Goal: Complete application form

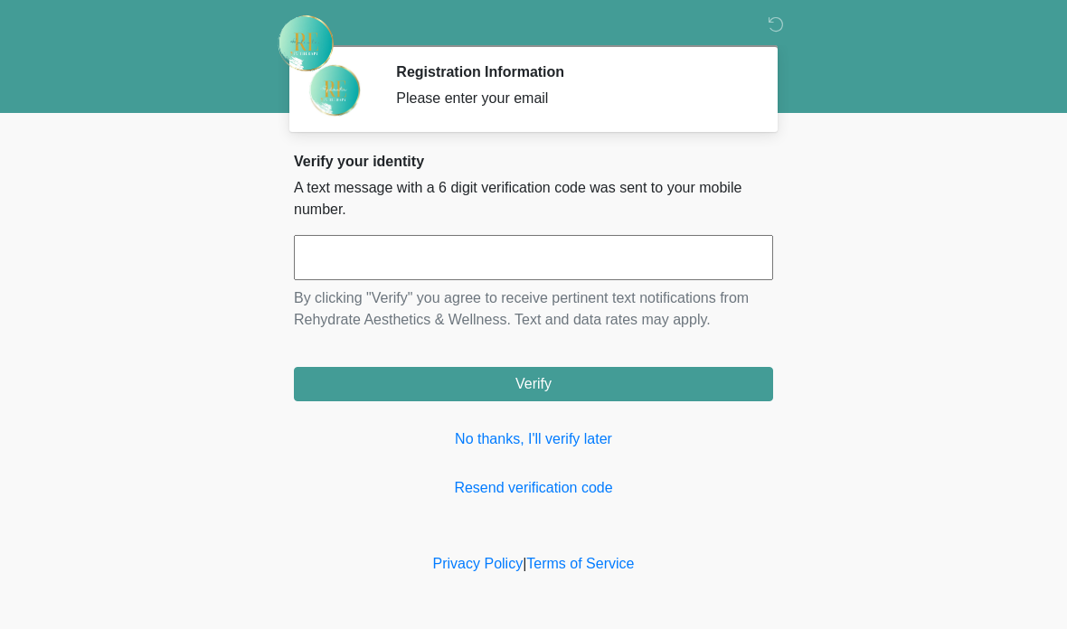
click at [588, 255] on input "text" at bounding box center [533, 257] width 479 height 45
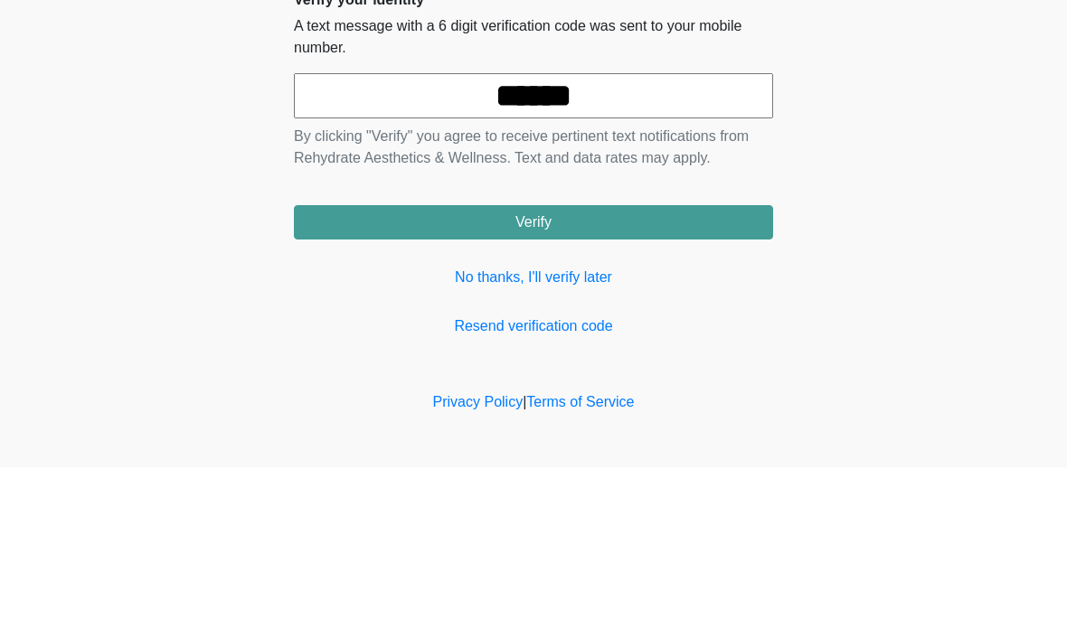
type input "******"
click at [856, 146] on body "‎ ‎ Registration Information Please enter your email Please connect to Wi-Fi no…" at bounding box center [533, 314] width 1067 height 629
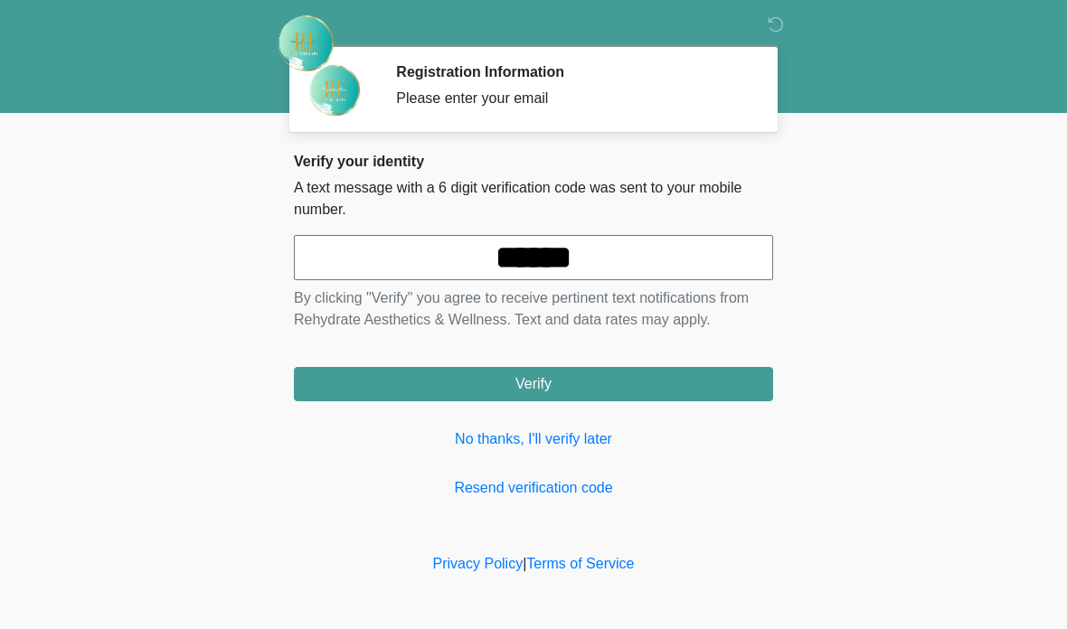
click at [631, 380] on button "Verify" at bounding box center [533, 384] width 479 height 34
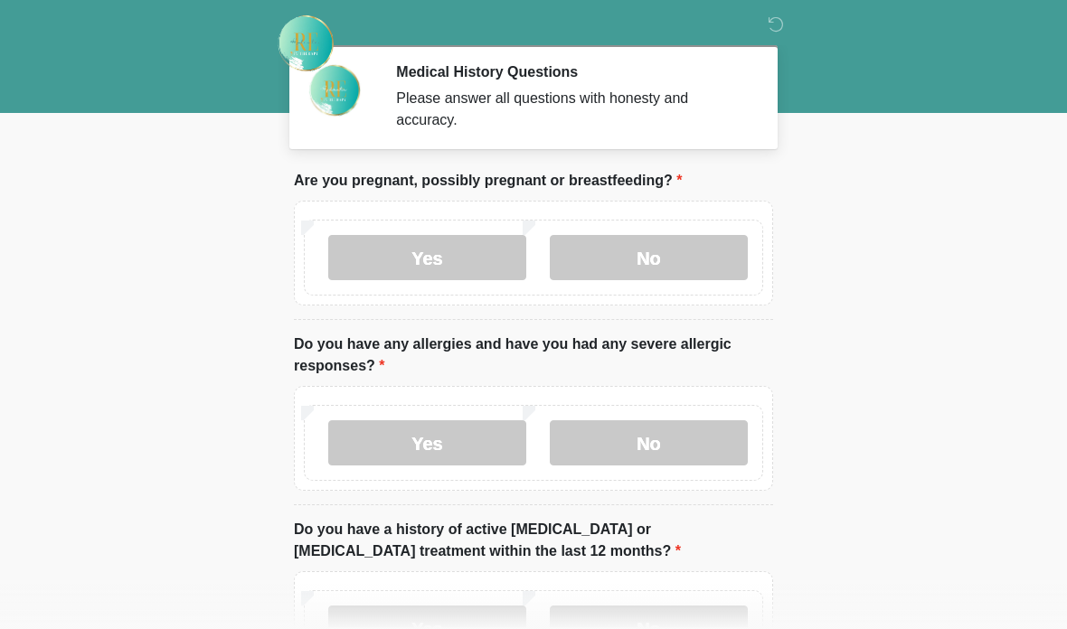
click at [674, 254] on label "No" at bounding box center [649, 257] width 198 height 45
click at [693, 452] on label "No" at bounding box center [649, 442] width 198 height 45
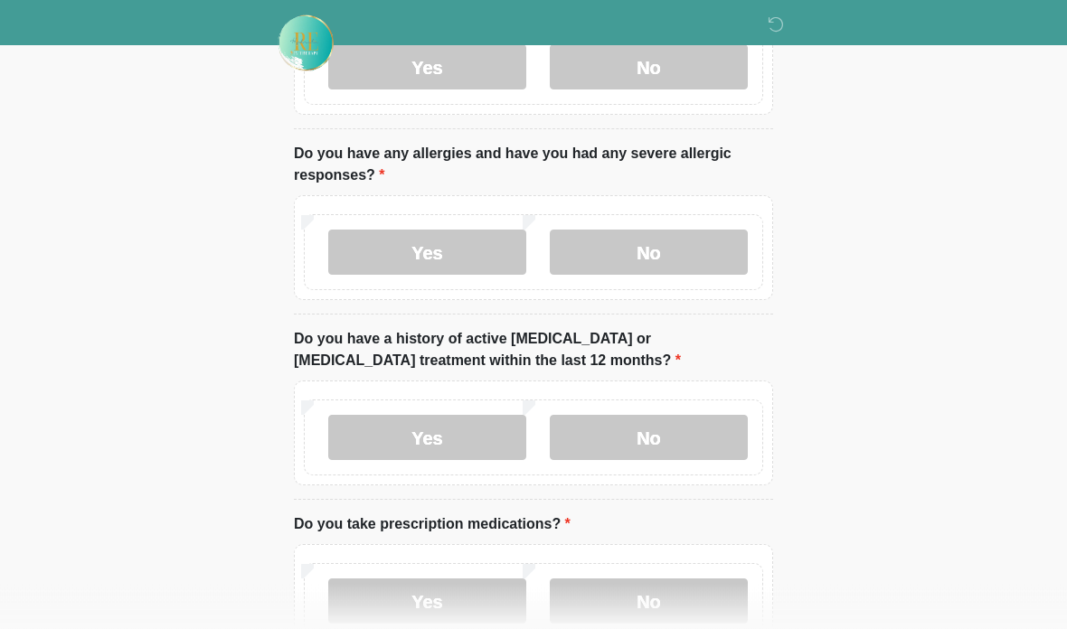
click at [695, 434] on label "No" at bounding box center [649, 438] width 198 height 45
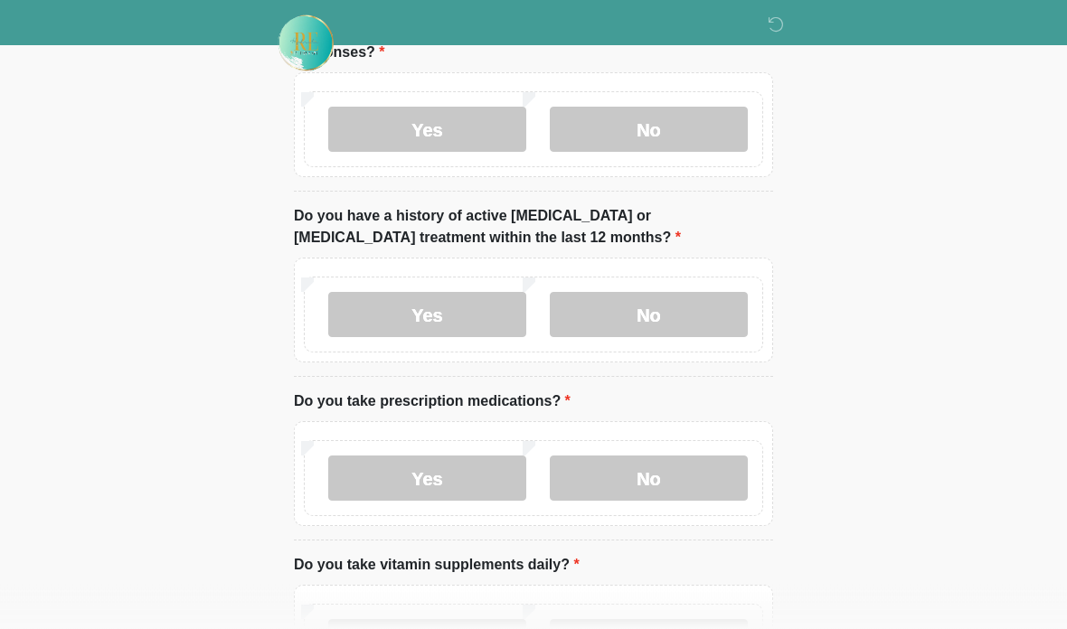
click at [695, 472] on label "No" at bounding box center [649, 479] width 198 height 45
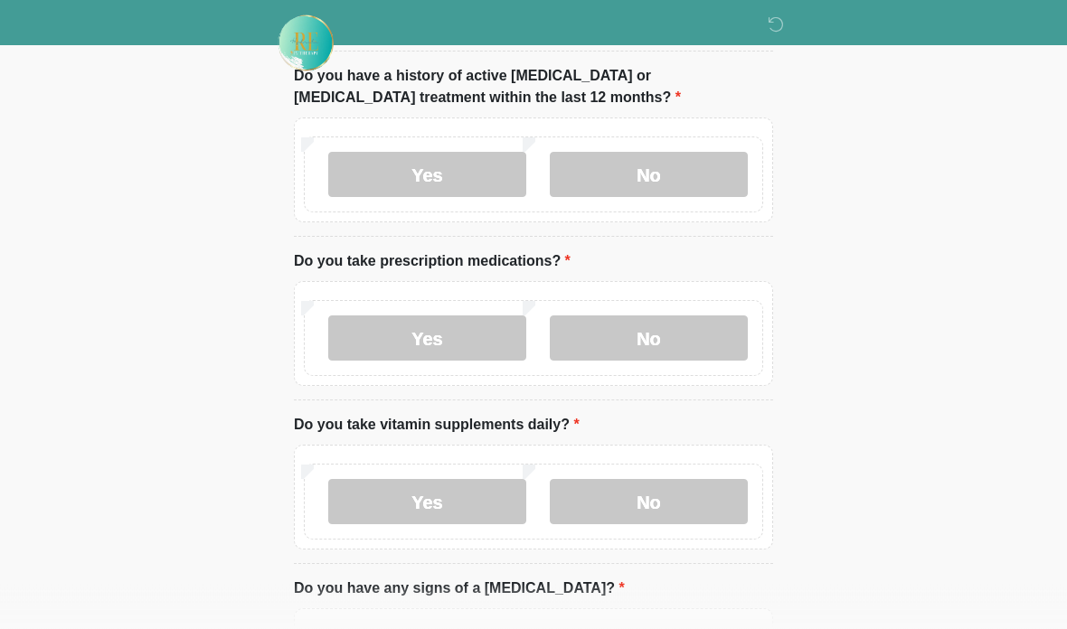
scroll to position [455, 0]
click at [695, 495] on label "No" at bounding box center [649, 500] width 198 height 45
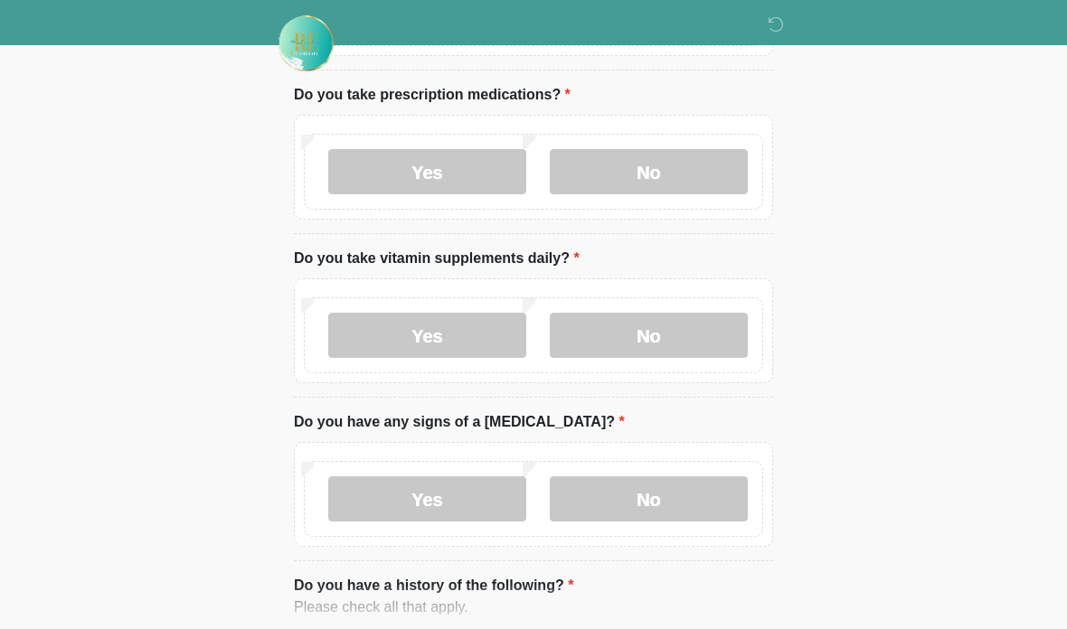
scroll to position [629, 0]
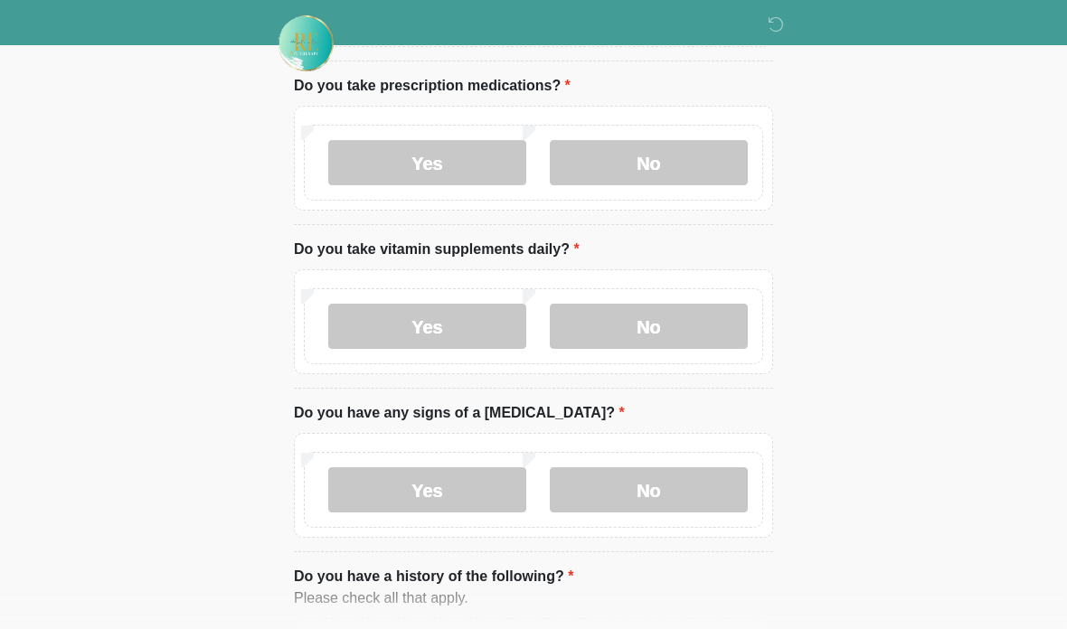
click at [699, 483] on label "No" at bounding box center [649, 489] width 198 height 45
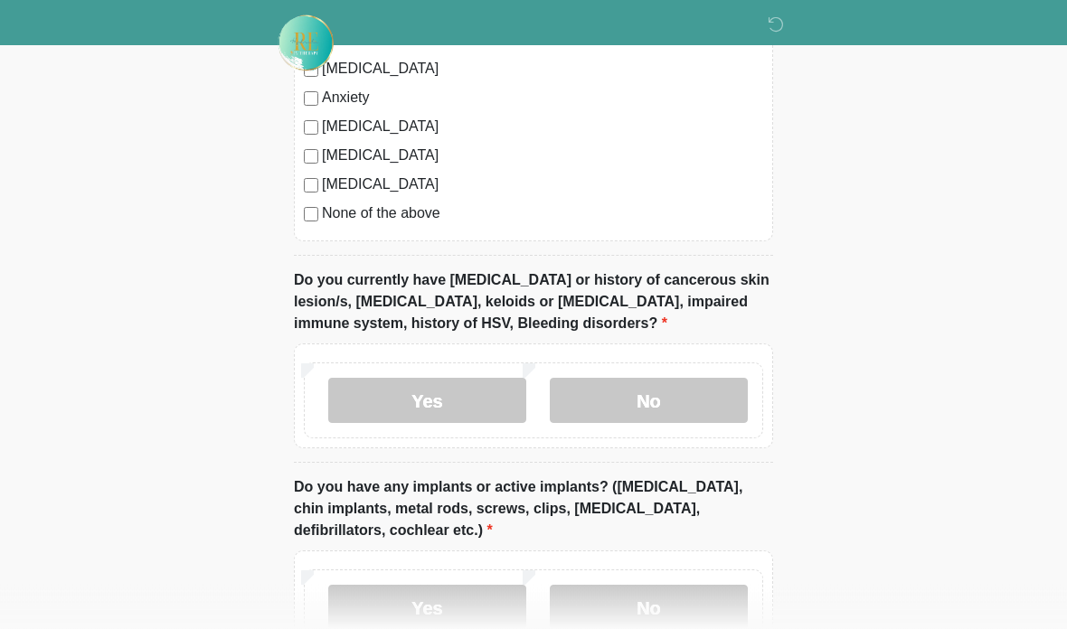
scroll to position [1373, 0]
click at [702, 391] on label "No" at bounding box center [649, 400] width 198 height 45
click at [677, 614] on label "No" at bounding box center [649, 607] width 198 height 45
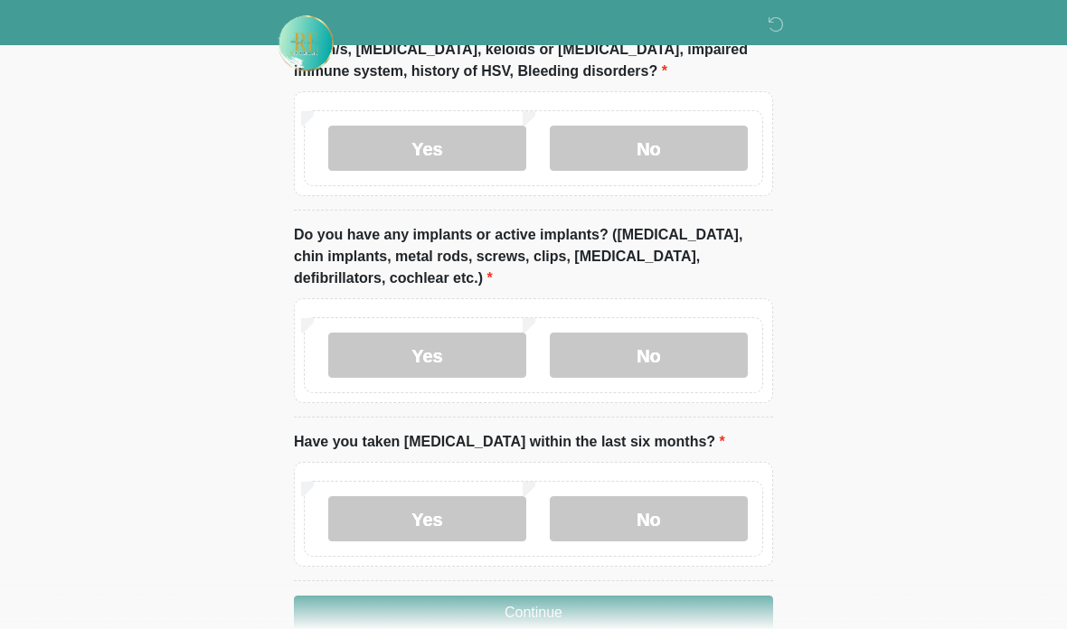
scroll to position [1633, 0]
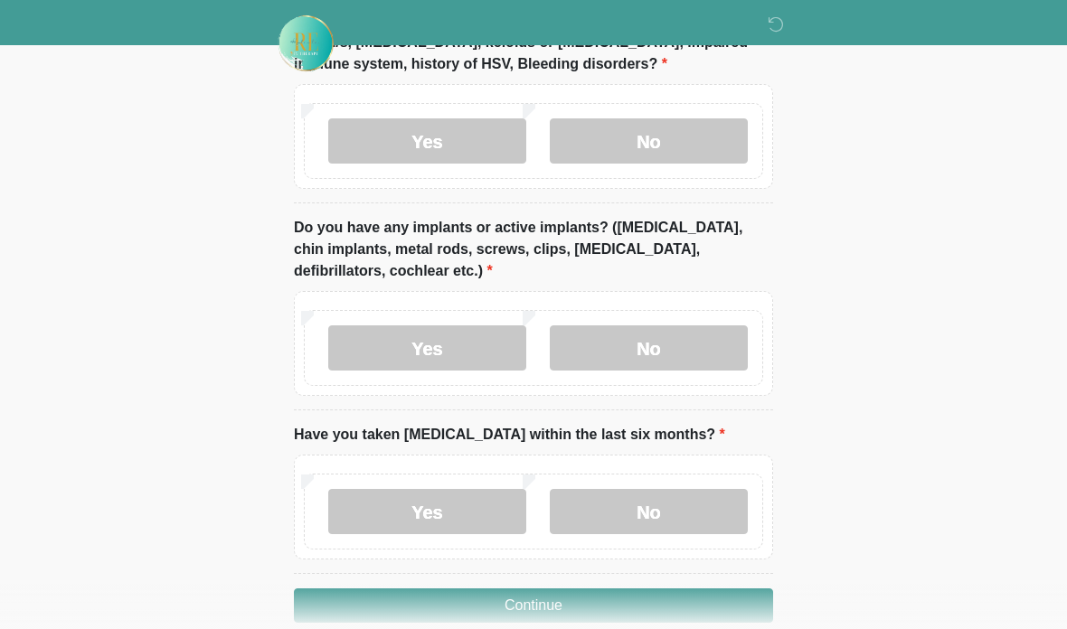
click at [685, 514] on label "No" at bounding box center [649, 511] width 198 height 45
click at [661, 593] on button "Continue" at bounding box center [533, 606] width 479 height 34
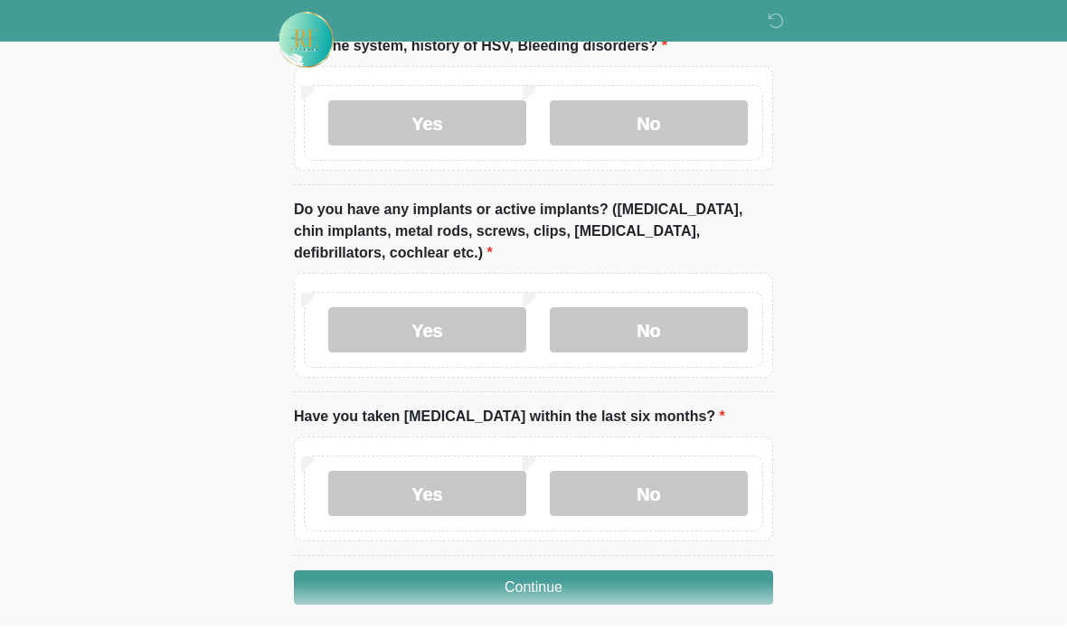
scroll to position [1720, 0]
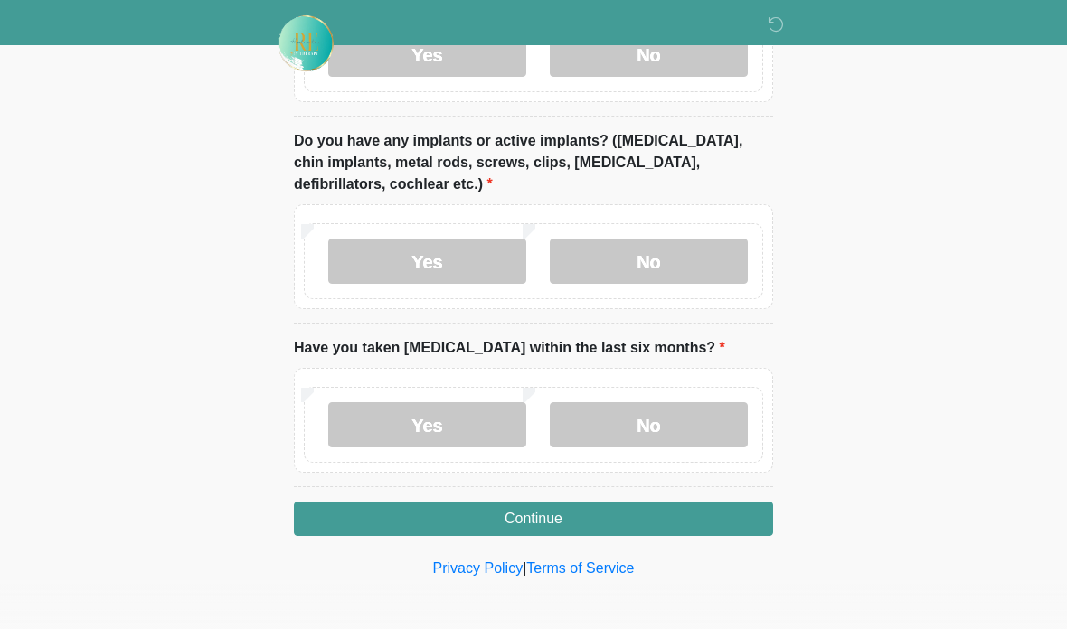
click at [656, 505] on button "Continue" at bounding box center [533, 519] width 479 height 34
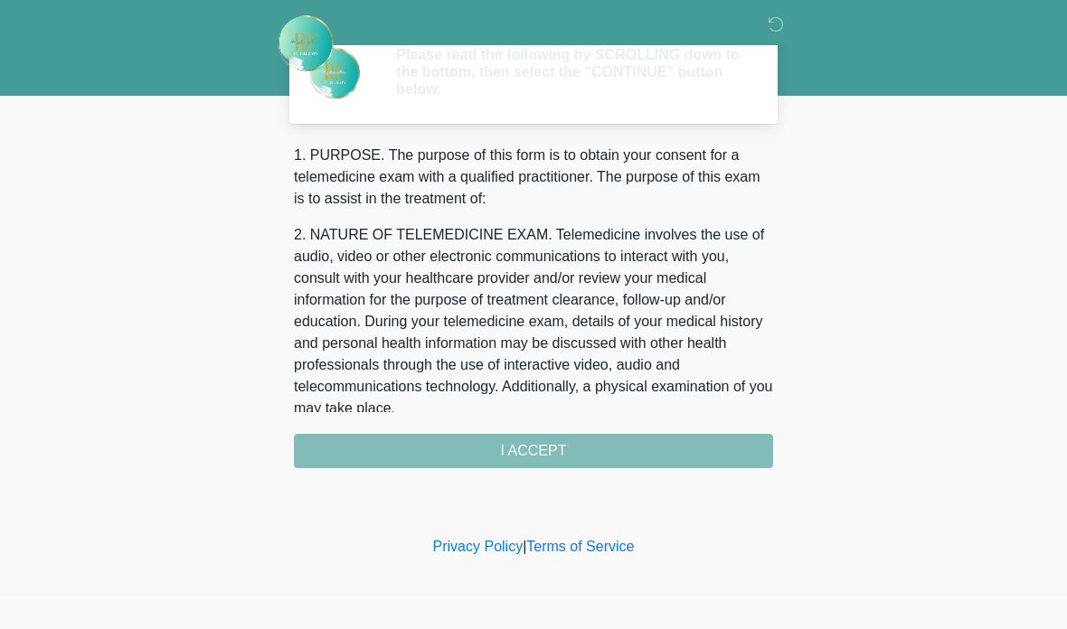
scroll to position [0, 0]
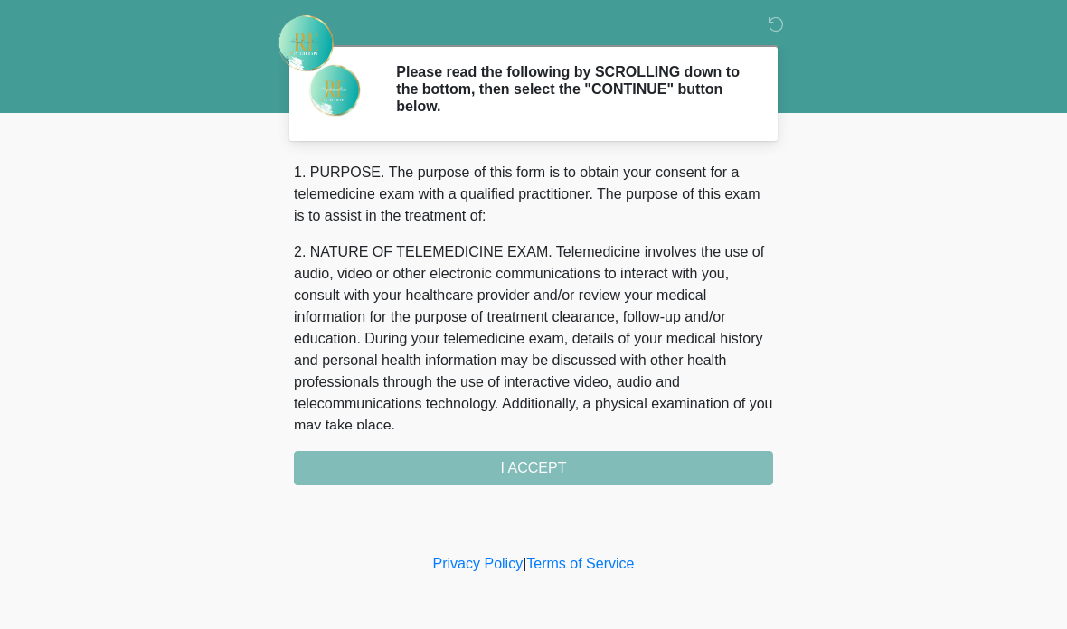
click at [679, 465] on div "1. PURPOSE. The purpose of this form is to obtain your consent for a telemedici…" at bounding box center [533, 324] width 479 height 324
click at [573, 465] on div "1. PURPOSE. The purpose of this form is to obtain your consent for a telemedici…" at bounding box center [533, 324] width 479 height 324
click at [562, 463] on div "1. PURPOSE. The purpose of this form is to obtain your consent for a telemedici…" at bounding box center [533, 324] width 479 height 324
click at [561, 462] on div "1. PURPOSE. The purpose of this form is to obtain your consent for a telemedici…" at bounding box center [533, 324] width 479 height 324
click at [524, 467] on div "1. PURPOSE. The purpose of this form is to obtain your consent for a telemedici…" at bounding box center [533, 324] width 479 height 324
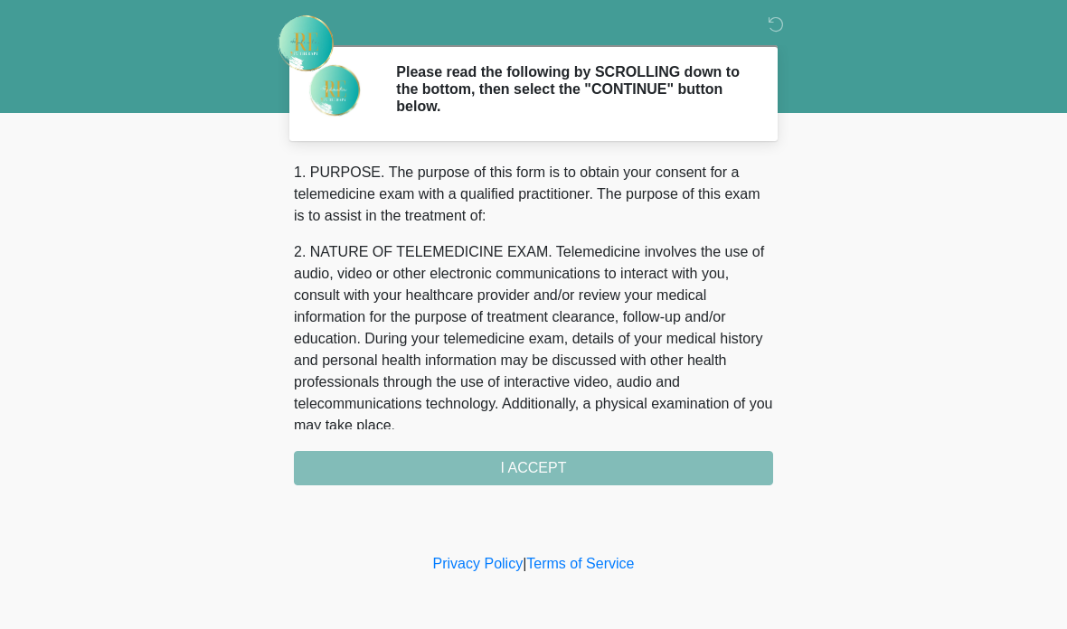
click at [527, 459] on div "1. PURPOSE. The purpose of this form is to obtain your consent for a telemedici…" at bounding box center [533, 324] width 479 height 324
click at [549, 466] on div "1. PURPOSE. The purpose of this form is to obtain your consent for a telemedici…" at bounding box center [533, 324] width 479 height 324
click at [551, 467] on div "1. PURPOSE. The purpose of this form is to obtain your consent for a telemedici…" at bounding box center [533, 324] width 479 height 324
click at [706, 330] on p "2. NATURE OF TELEMEDICINE EXAM. Telemedicine involves the use of audio, video o…" at bounding box center [533, 338] width 479 height 195
click at [781, 17] on icon at bounding box center [776, 24] width 16 height 16
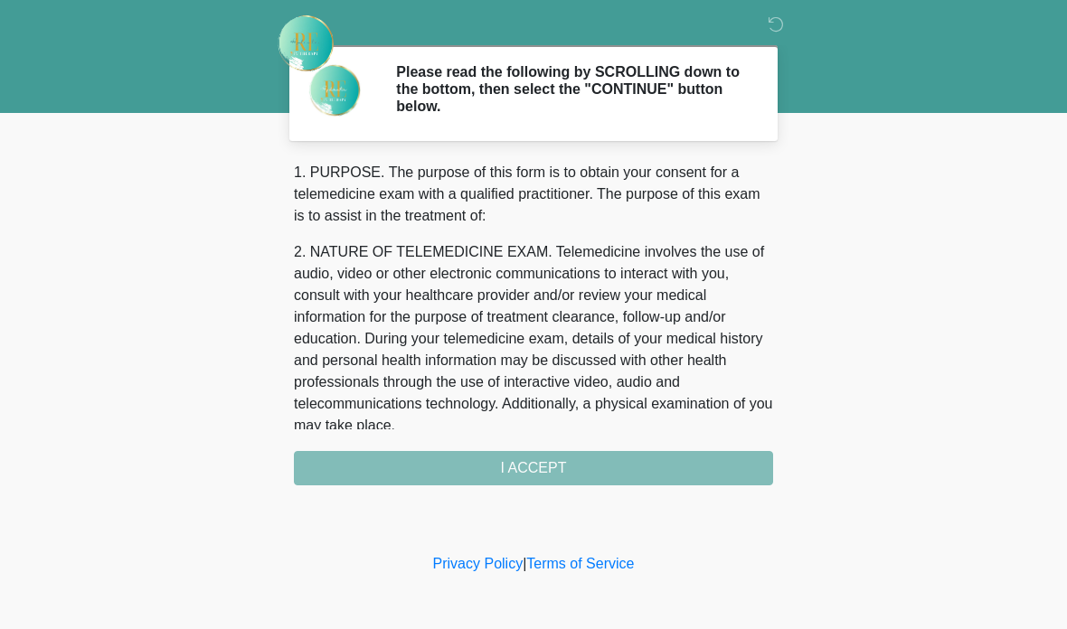
click at [547, 469] on div "1. PURPOSE. The purpose of this form is to obtain your consent for a telemedici…" at bounding box center [533, 324] width 479 height 324
click at [667, 470] on div "1. PURPOSE. The purpose of this form is to obtain your consent for a telemedici…" at bounding box center [533, 324] width 479 height 324
click at [665, 461] on div "1. PURPOSE. The purpose of this form is to obtain your consent for a telemedici…" at bounding box center [533, 324] width 479 height 324
click at [664, 457] on div "1. PURPOSE. The purpose of this form is to obtain your consent for a telemedici…" at bounding box center [533, 324] width 479 height 324
click at [567, 465] on div "1. PURPOSE. The purpose of this form is to obtain your consent for a telemedici…" at bounding box center [533, 324] width 479 height 324
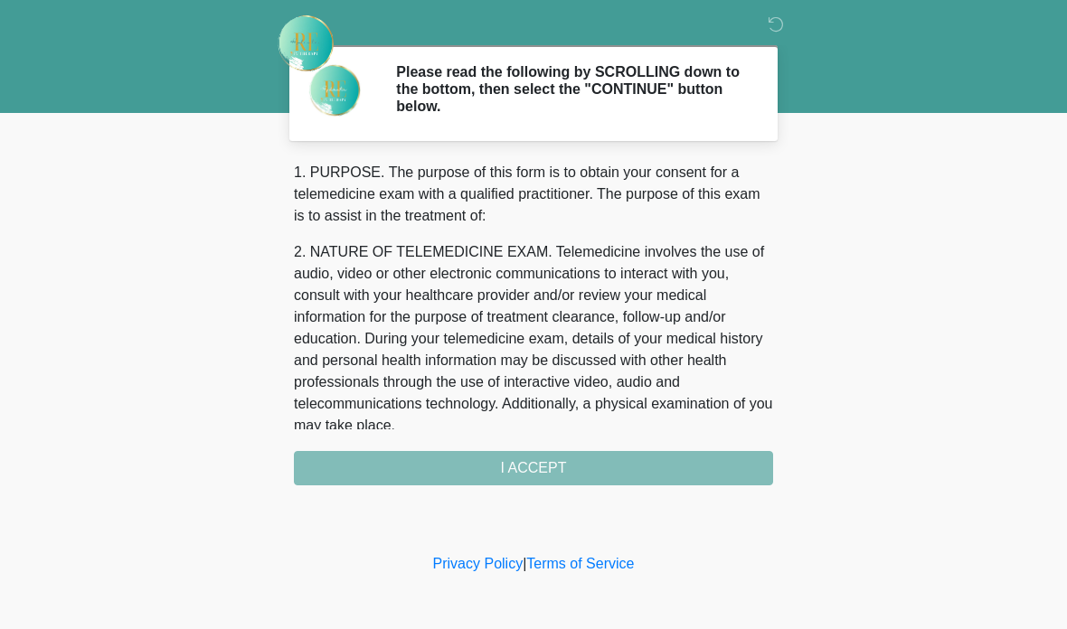
click at [567, 464] on div "1. PURPOSE. The purpose of this form is to obtain your consent for a telemedici…" at bounding box center [533, 324] width 479 height 324
click at [579, 469] on div "1. PURPOSE. The purpose of this form is to obtain your consent for a telemedici…" at bounding box center [533, 324] width 479 height 324
click at [569, 475] on div "1. PURPOSE. The purpose of this form is to obtain your consent for a telemedici…" at bounding box center [533, 324] width 479 height 324
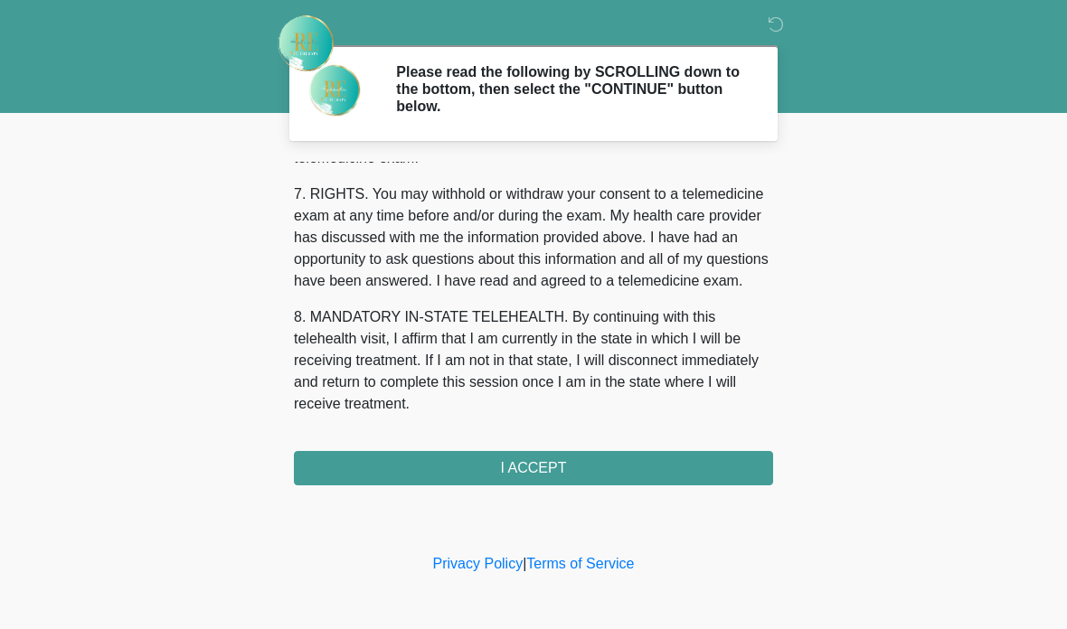
scroll to position [803, 0]
click at [607, 461] on button "I ACCEPT" at bounding box center [533, 468] width 479 height 34
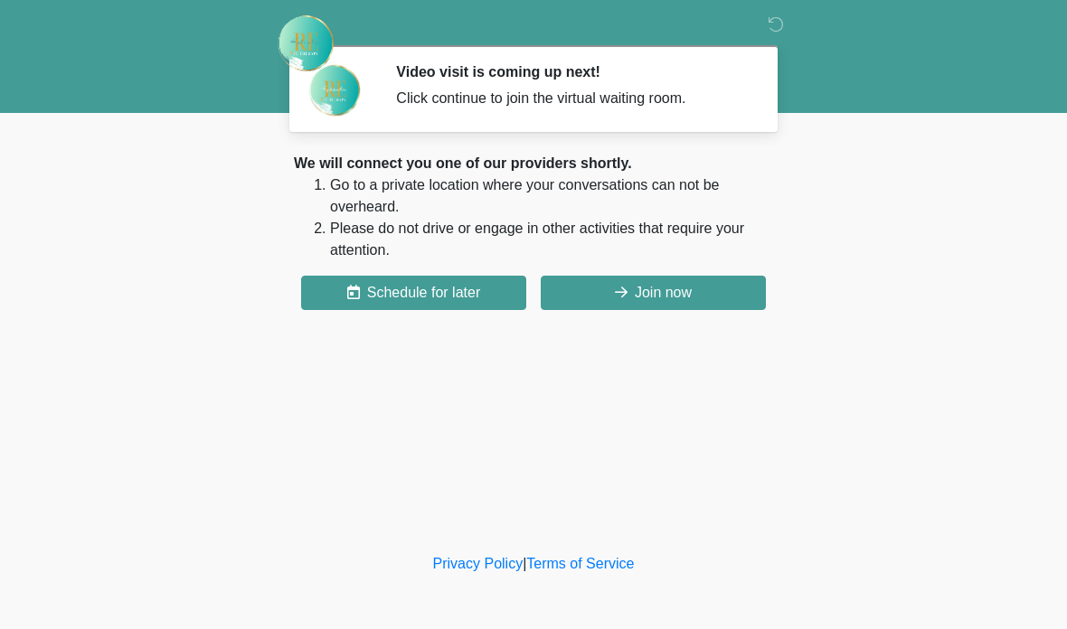
click at [713, 295] on button "Join now" at bounding box center [653, 293] width 225 height 34
